Goal: Transaction & Acquisition: Purchase product/service

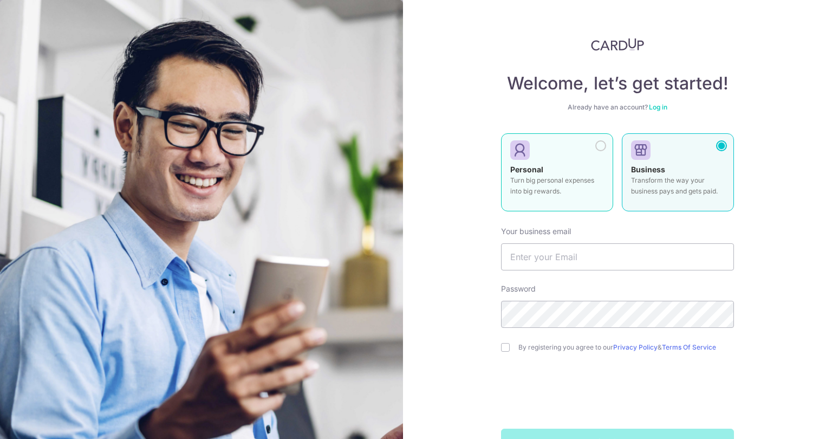
click at [540, 153] on div at bounding box center [552, 150] width 85 height 16
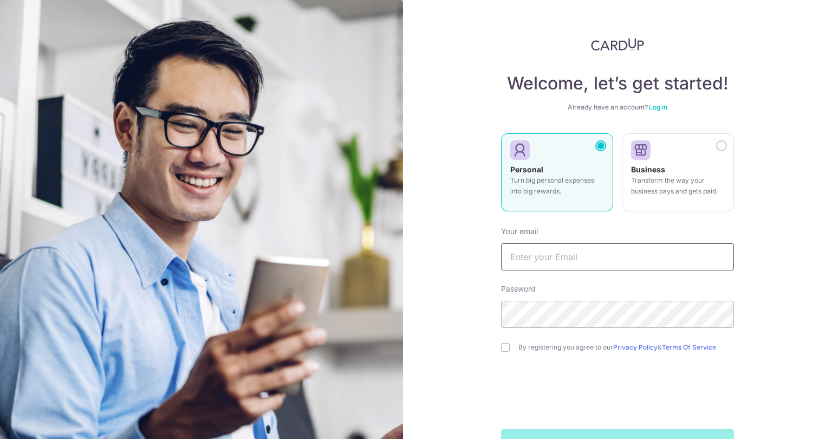
click at [531, 248] on input "text" at bounding box center [617, 256] width 233 height 27
type input "[EMAIL_ADDRESS][DOMAIN_NAME]"
click at [501, 346] on input "checkbox" at bounding box center [505, 347] width 9 height 9
checkbox input "true"
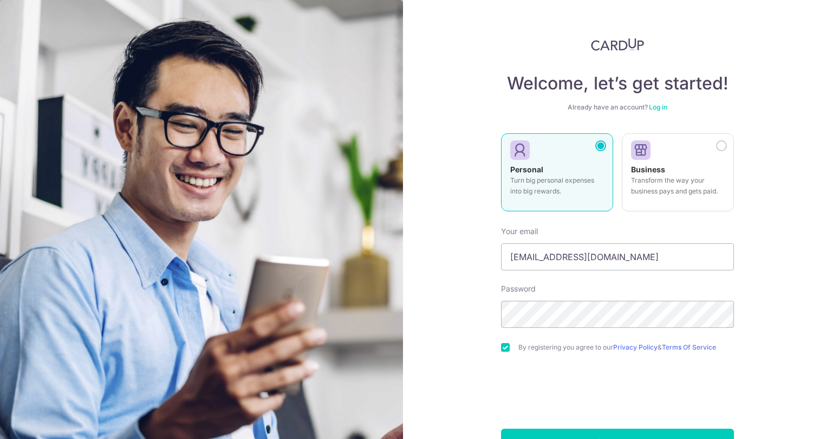
scroll to position [34, 0]
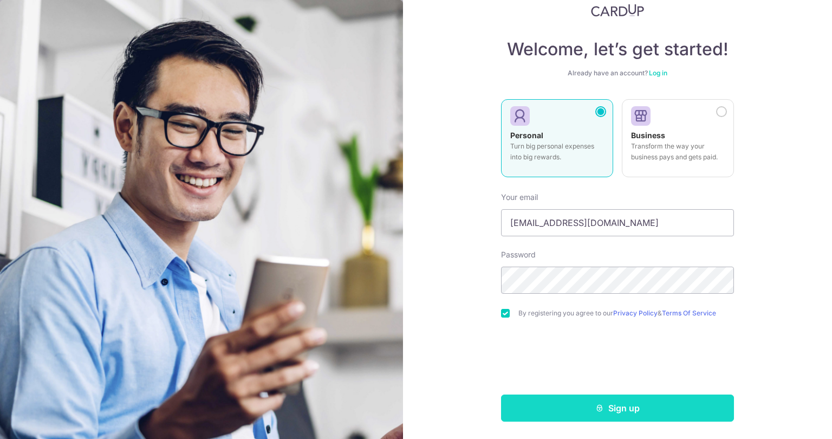
click at [622, 401] on button "Sign up" at bounding box center [617, 407] width 233 height 27
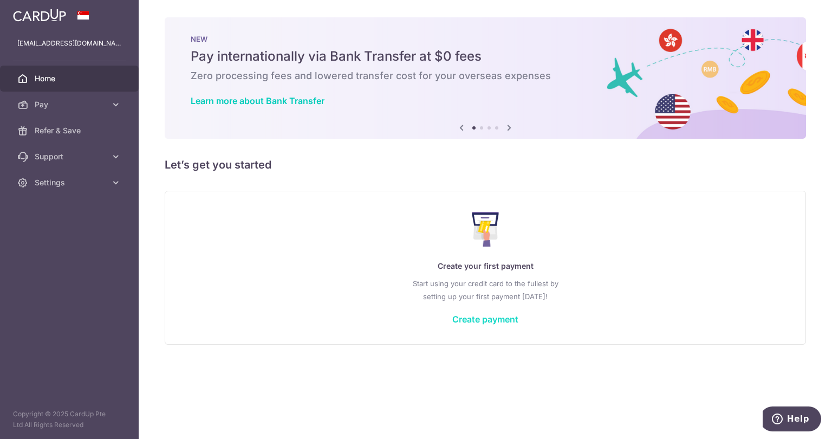
click at [496, 320] on link "Create payment" at bounding box center [485, 319] width 66 height 11
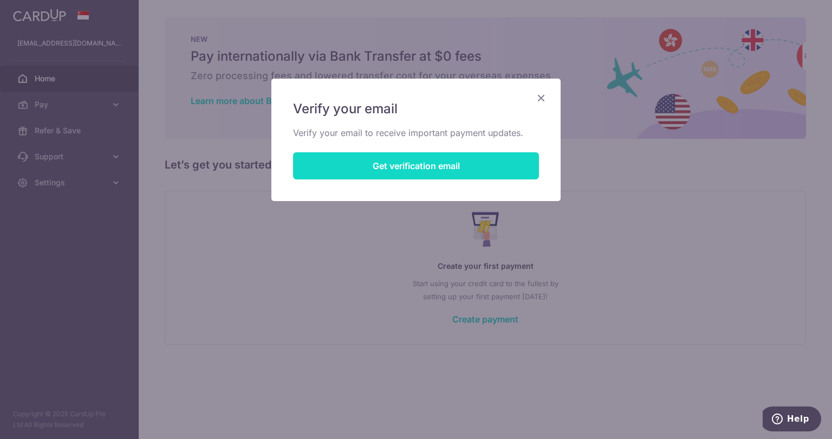
click at [422, 162] on button "Get verification email" at bounding box center [416, 165] width 246 height 27
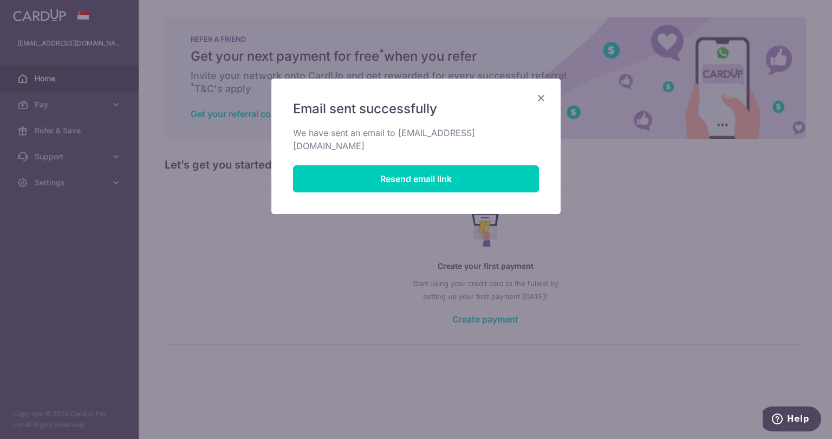
click at [542, 99] on icon "Close" at bounding box center [541, 98] width 13 height 14
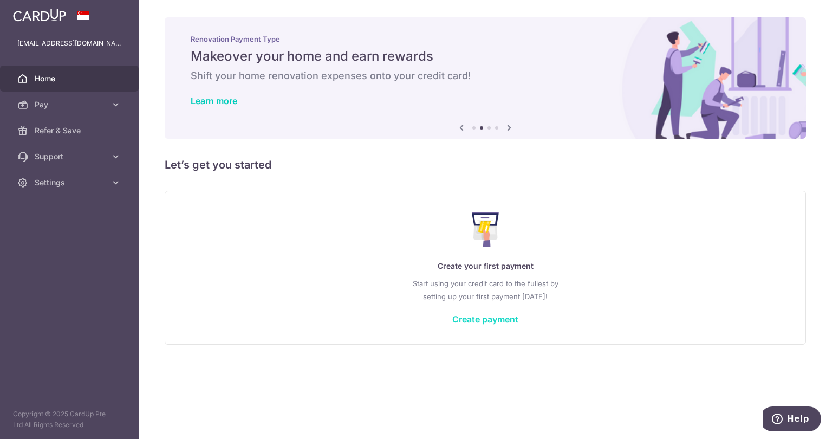
click at [479, 320] on link "Create payment" at bounding box center [485, 319] width 66 height 11
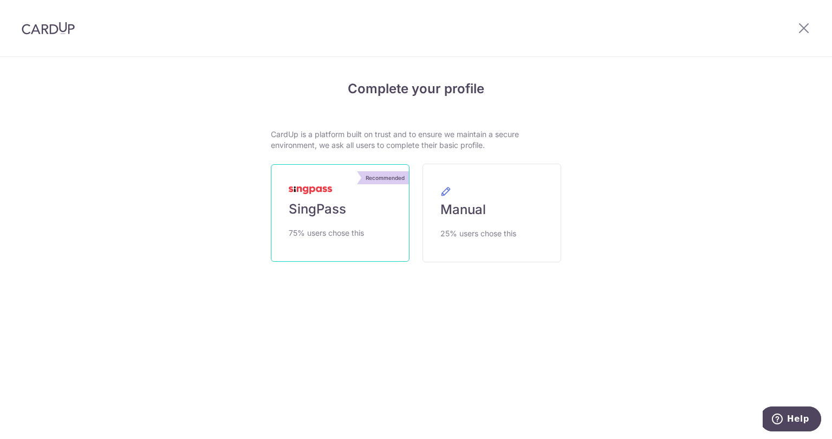
click at [337, 204] on span "SingPass" at bounding box center [317, 208] width 57 height 17
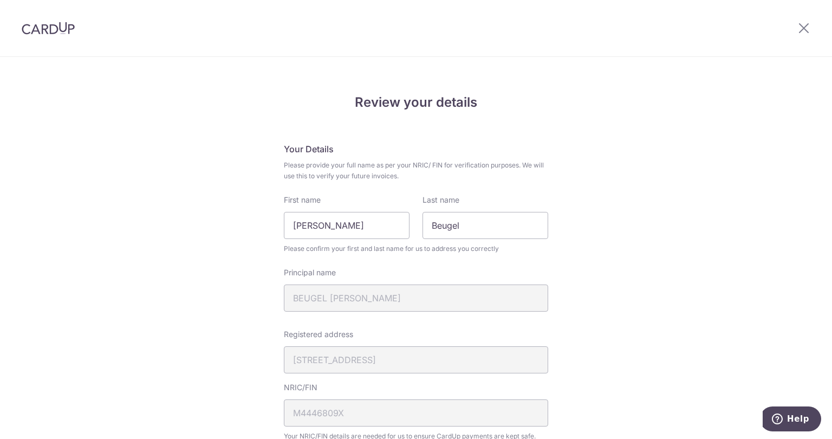
scroll to position [139, 0]
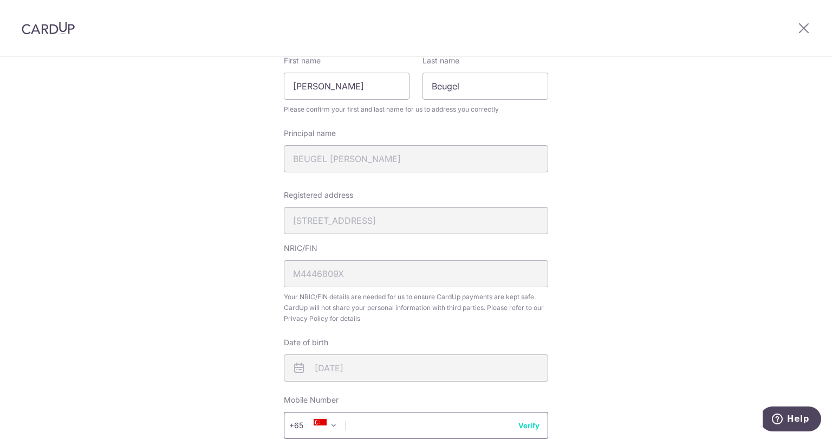
click at [378, 422] on input "text" at bounding box center [416, 425] width 264 height 27
type input "87832910"
click at [678, 344] on div "Review your details Your Details Please provide your full name as per your NRIC…" at bounding box center [416, 290] width 832 height 745
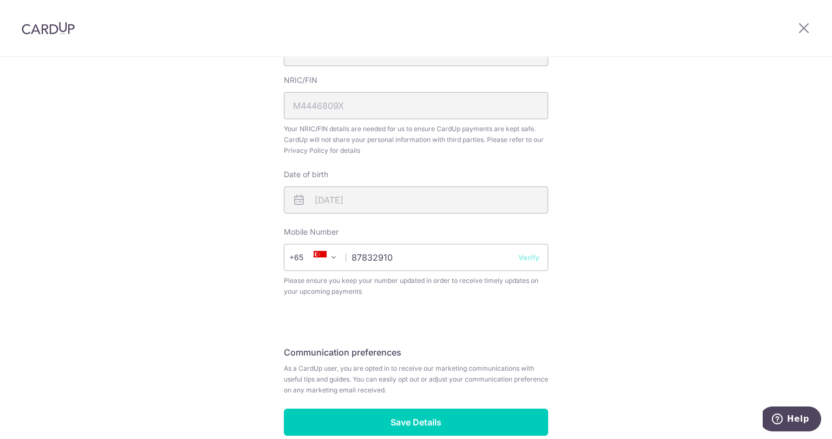
scroll to position [322, 0]
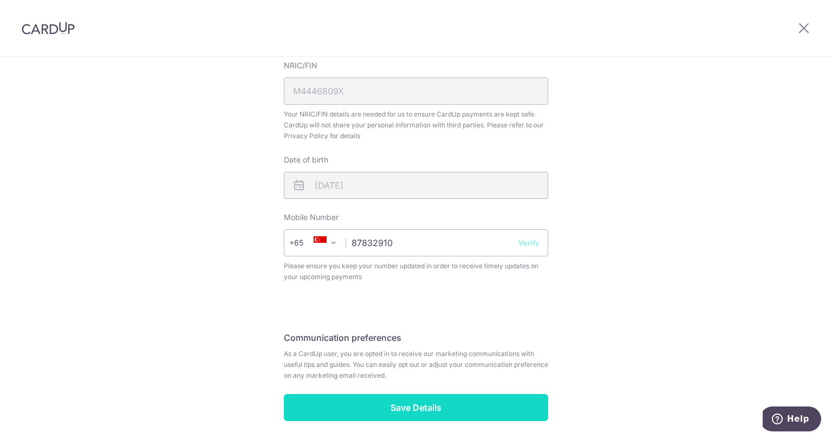
click at [400, 404] on input "Save Details" at bounding box center [416, 407] width 264 height 27
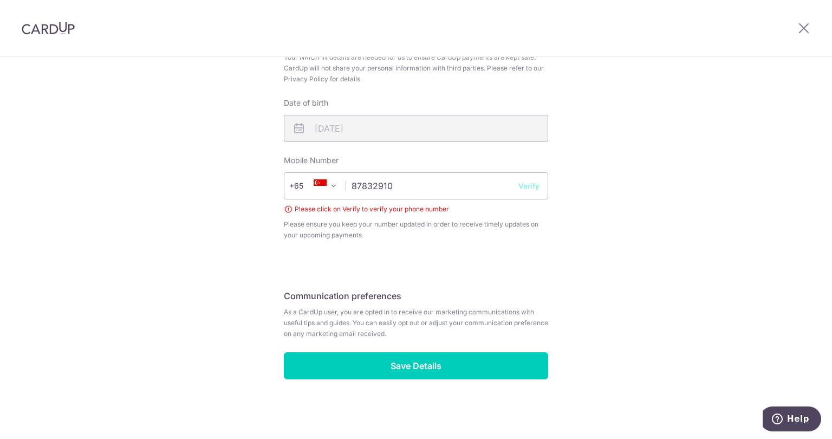
click at [39, 90] on div "Review your details Your Details Please provide your full name as per your NRIC…" at bounding box center [416, 59] width 832 height 760
click at [521, 184] on button "Verify" at bounding box center [528, 185] width 21 height 11
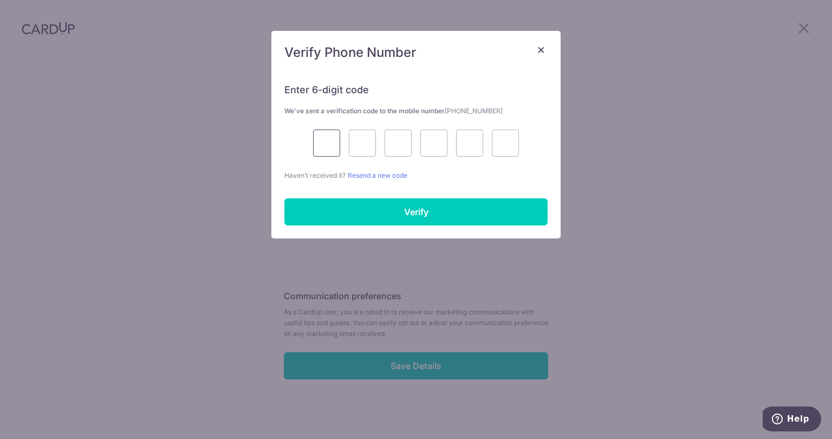
click at [327, 145] on input "text" at bounding box center [326, 142] width 27 height 27
type input "8"
type input "9"
type input "6"
type input "9"
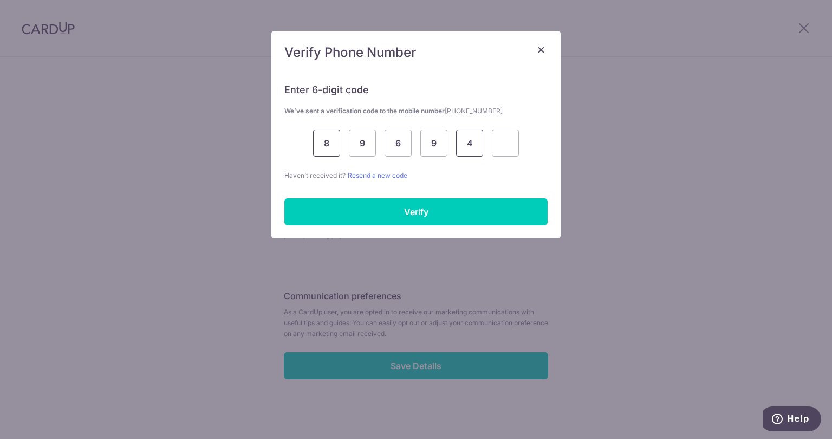
type input "4"
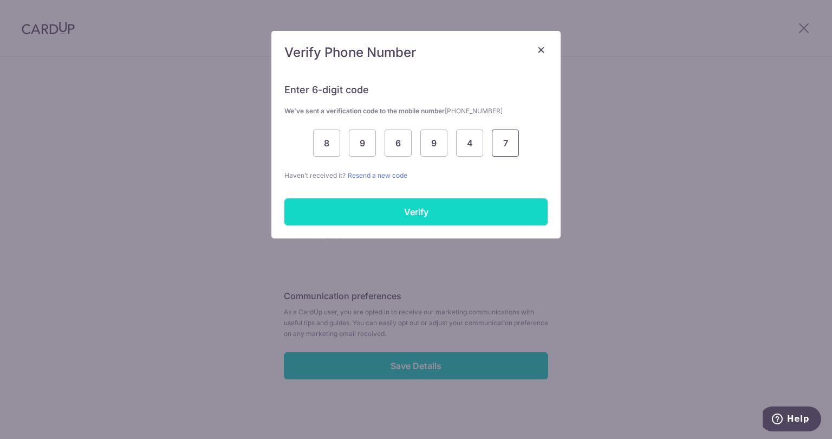
type input "7"
click at [439, 213] on input "Verify" at bounding box center [415, 211] width 263 height 27
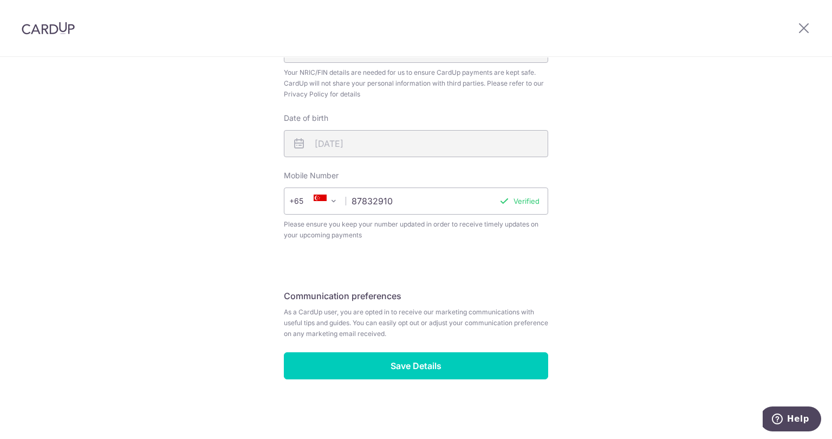
scroll to position [364, 0]
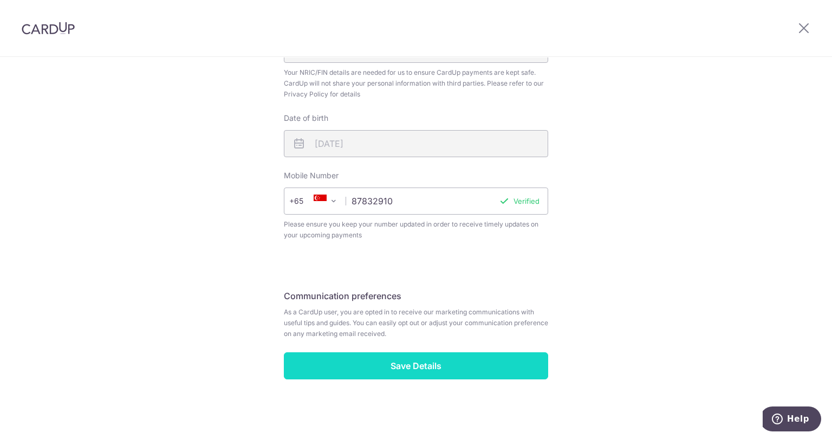
click at [419, 366] on input "Save Details" at bounding box center [416, 365] width 264 height 27
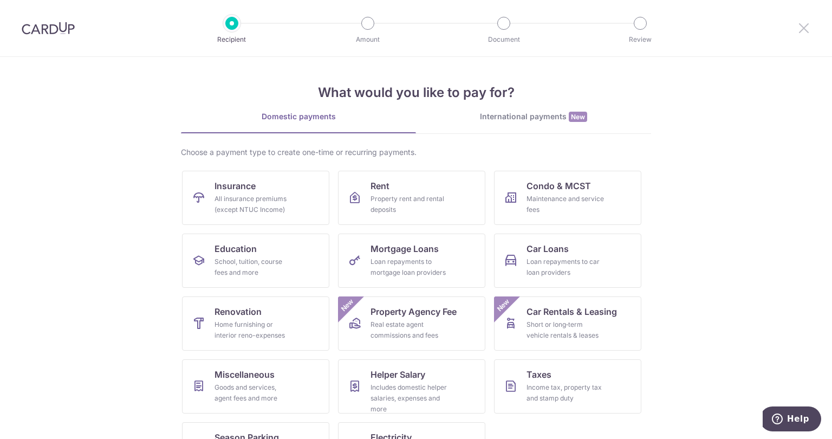
click at [800, 26] on icon at bounding box center [803, 28] width 13 height 14
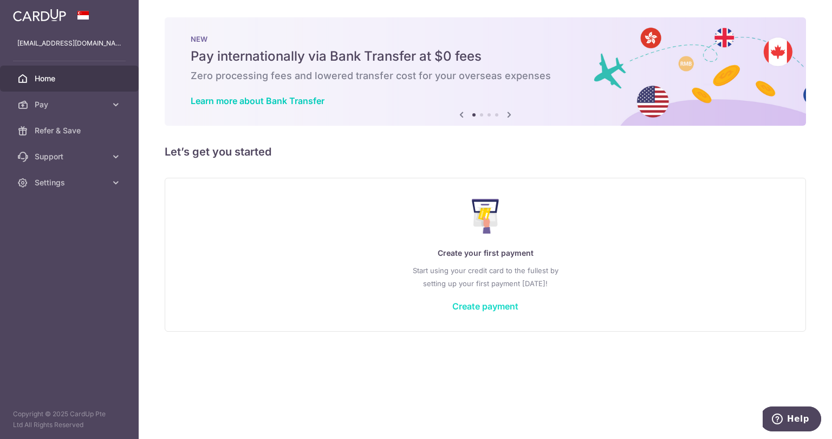
click at [490, 307] on link "Create payment" at bounding box center [485, 306] width 66 height 11
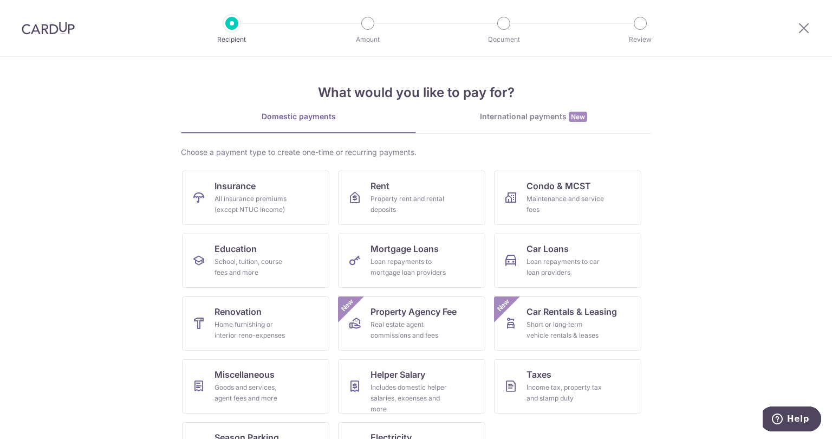
scroll to position [46, 0]
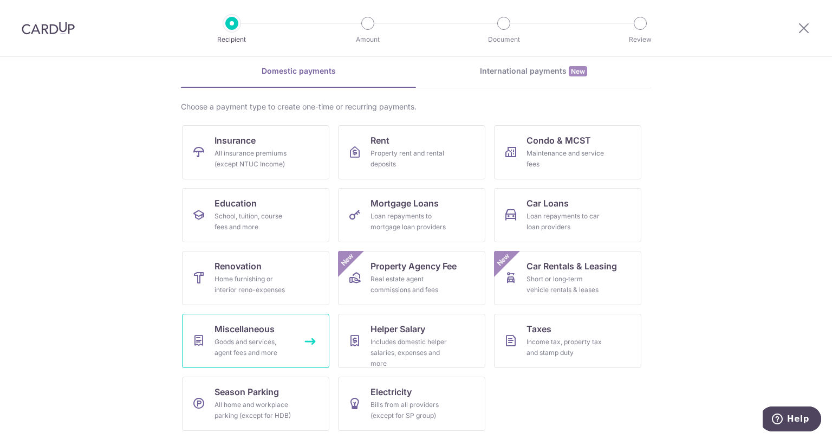
click at [243, 337] on div "Goods and services, agent fees and more" at bounding box center [254, 347] width 78 height 22
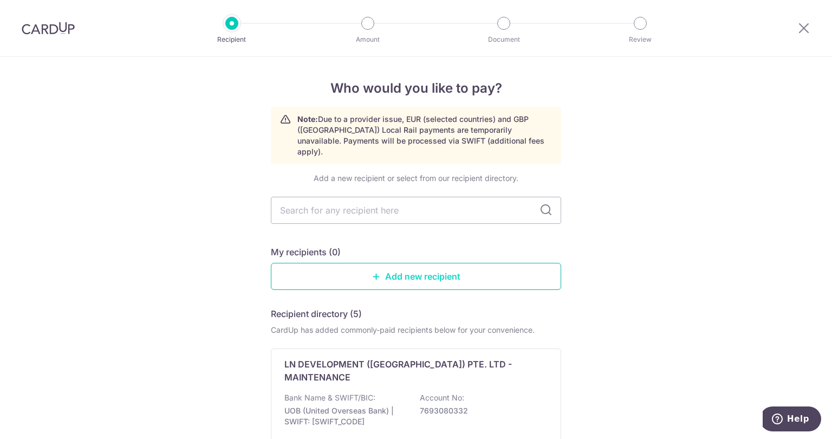
click at [416, 267] on link "Add new recipient" at bounding box center [416, 276] width 290 height 27
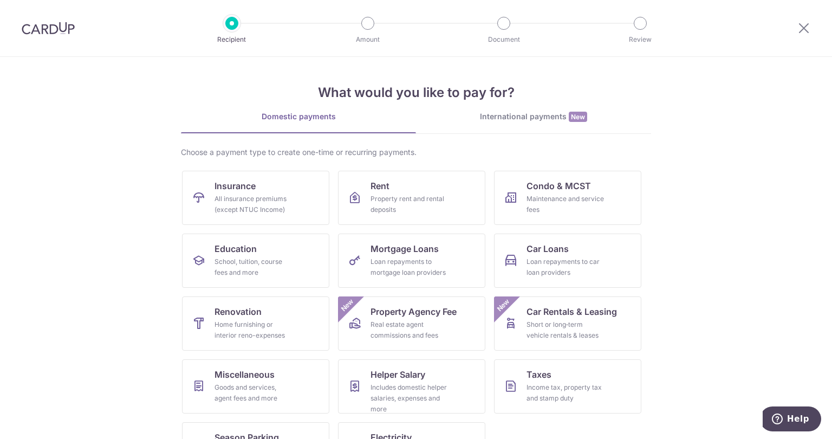
scroll to position [46, 0]
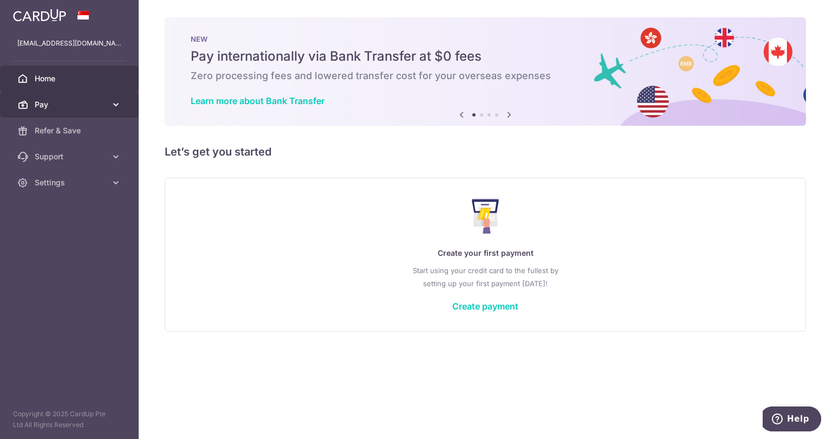
click at [57, 105] on span "Pay" at bounding box center [71, 104] width 72 height 11
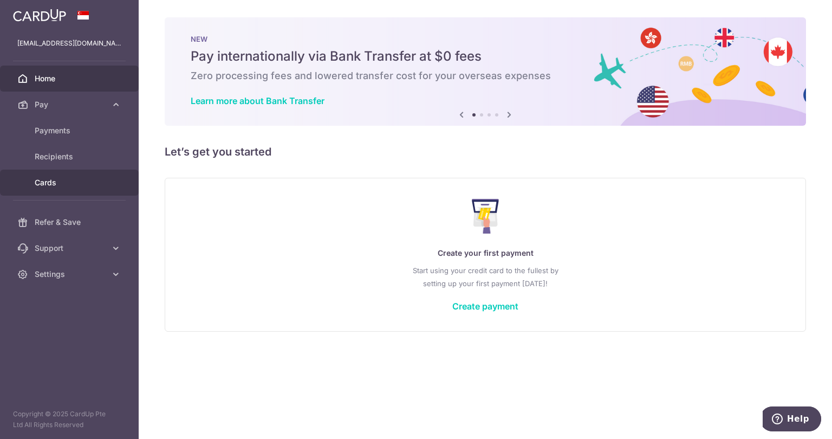
click at [50, 178] on span "Cards" at bounding box center [71, 182] width 72 height 11
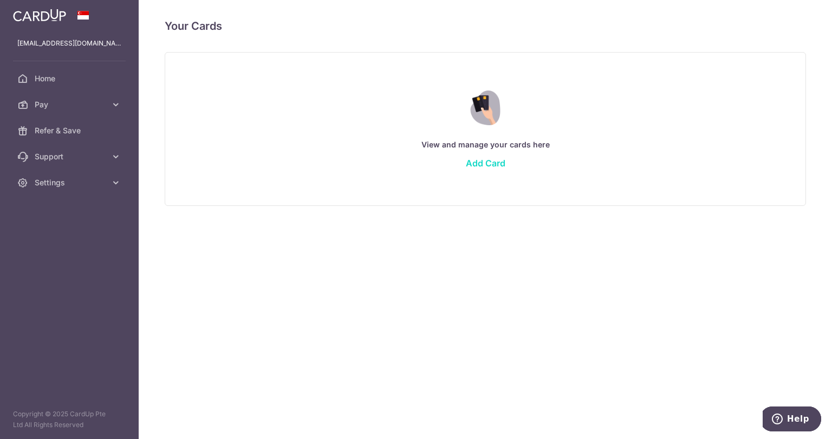
click at [482, 163] on link "Add Card" at bounding box center [486, 163] width 40 height 11
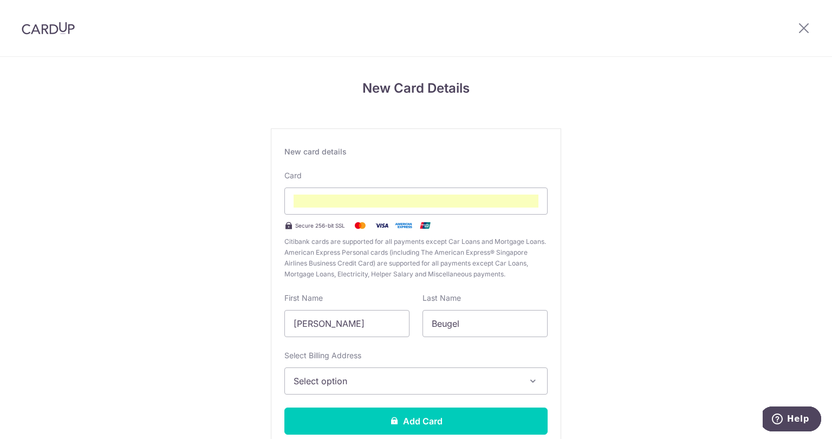
scroll to position [73, 0]
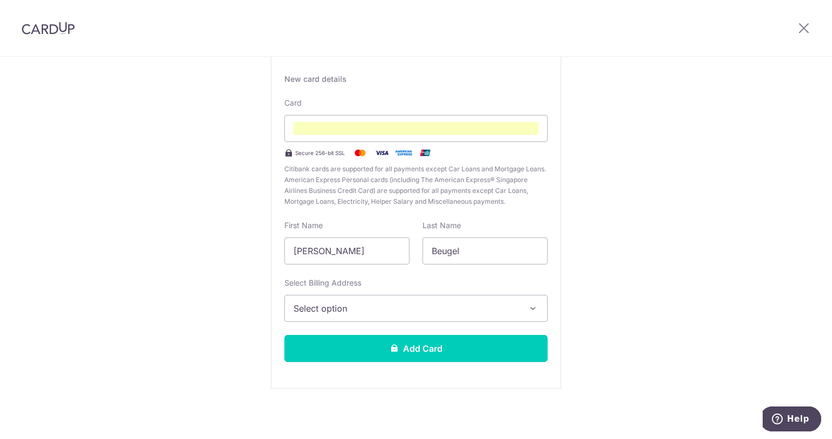
click at [530, 308] on icon "button" at bounding box center [533, 308] width 11 height 11
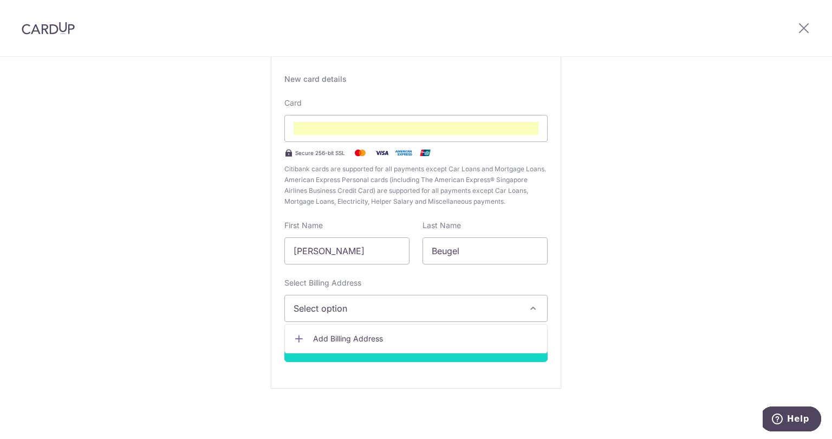
click at [362, 354] on button "Add Card" at bounding box center [415, 348] width 263 height 27
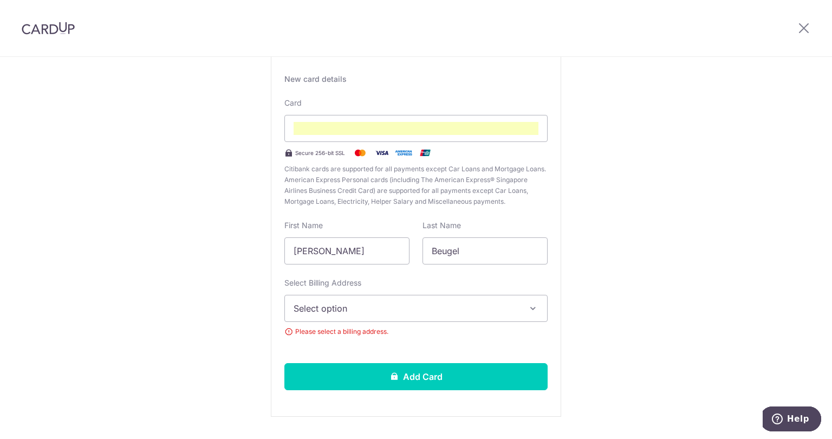
click at [382, 312] on span "Select option" at bounding box center [406, 308] width 225 height 13
click at [337, 340] on span "Add Billing Address" at bounding box center [425, 338] width 225 height 11
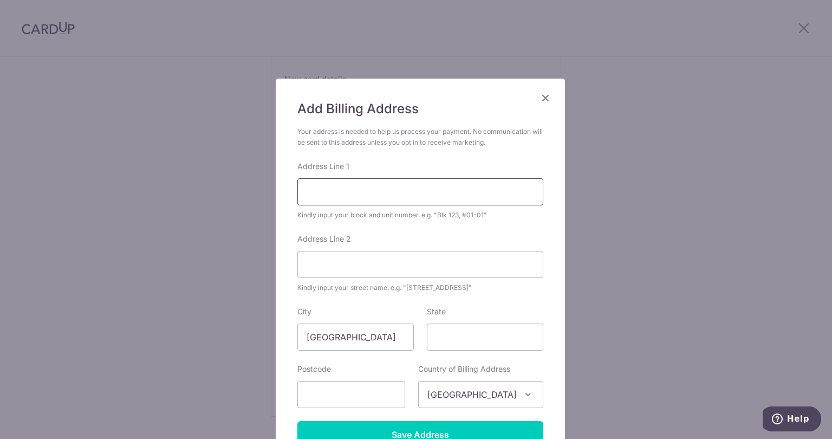
click at [360, 196] on input "Address Line 1" at bounding box center [420, 191] width 246 height 27
type input "12 CORONATION ROAD WEST"
type input "269243"
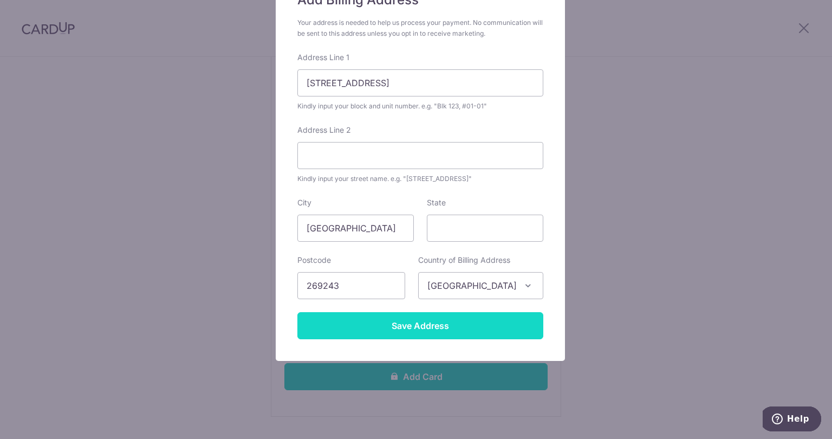
click at [413, 322] on input "Save Address" at bounding box center [420, 325] width 246 height 27
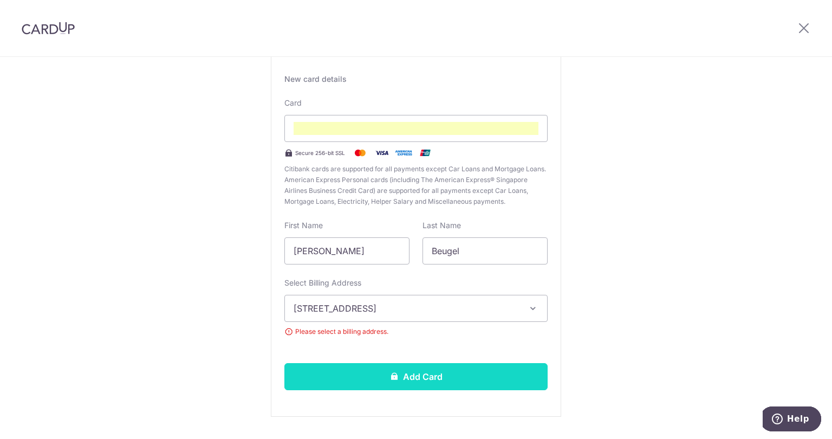
click at [415, 373] on button "Add Card" at bounding box center [415, 376] width 263 height 27
